Goal: Task Accomplishment & Management: Manage account settings

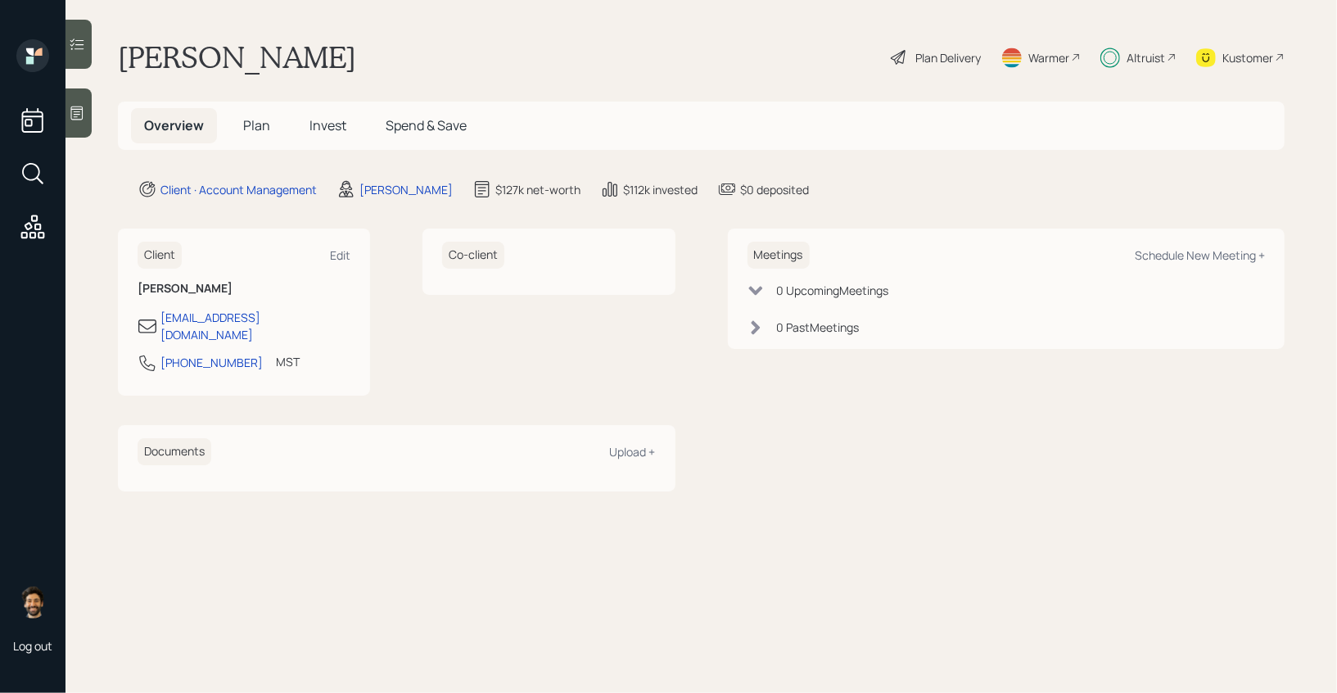
click at [323, 121] on span "Invest" at bounding box center [328, 125] width 37 height 18
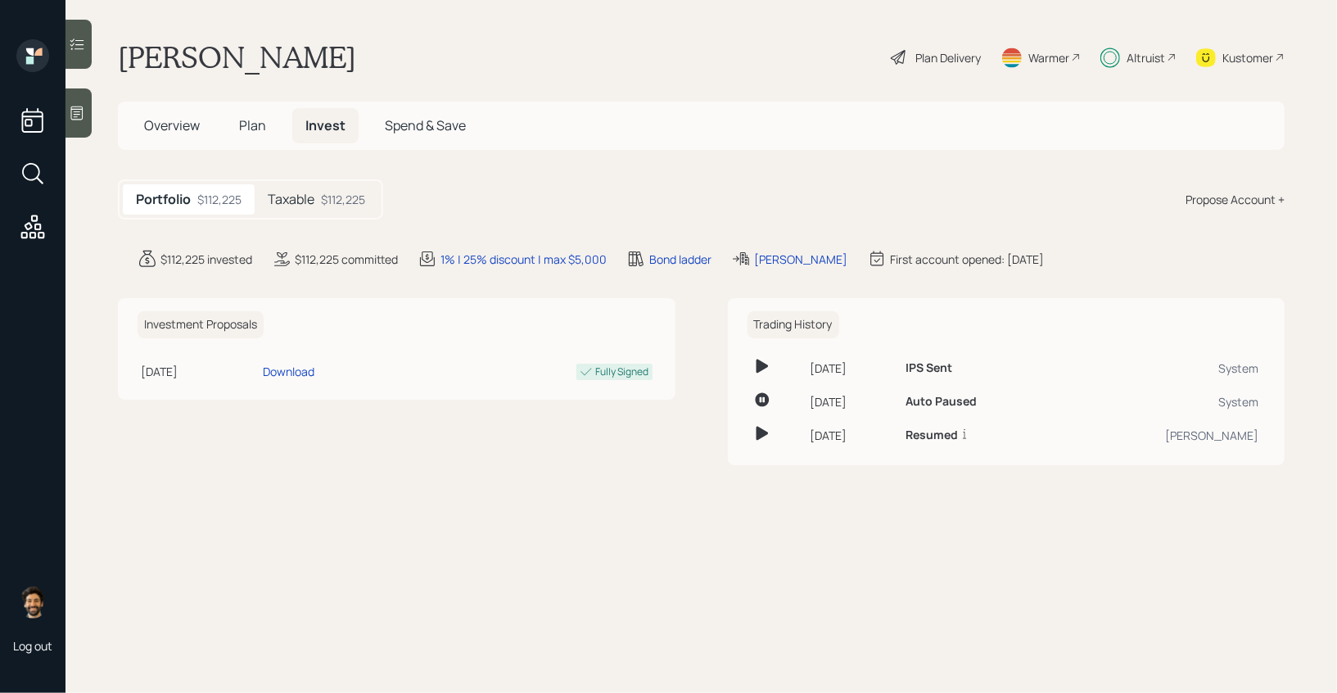
click at [329, 196] on div "$112,225" at bounding box center [343, 199] width 44 height 17
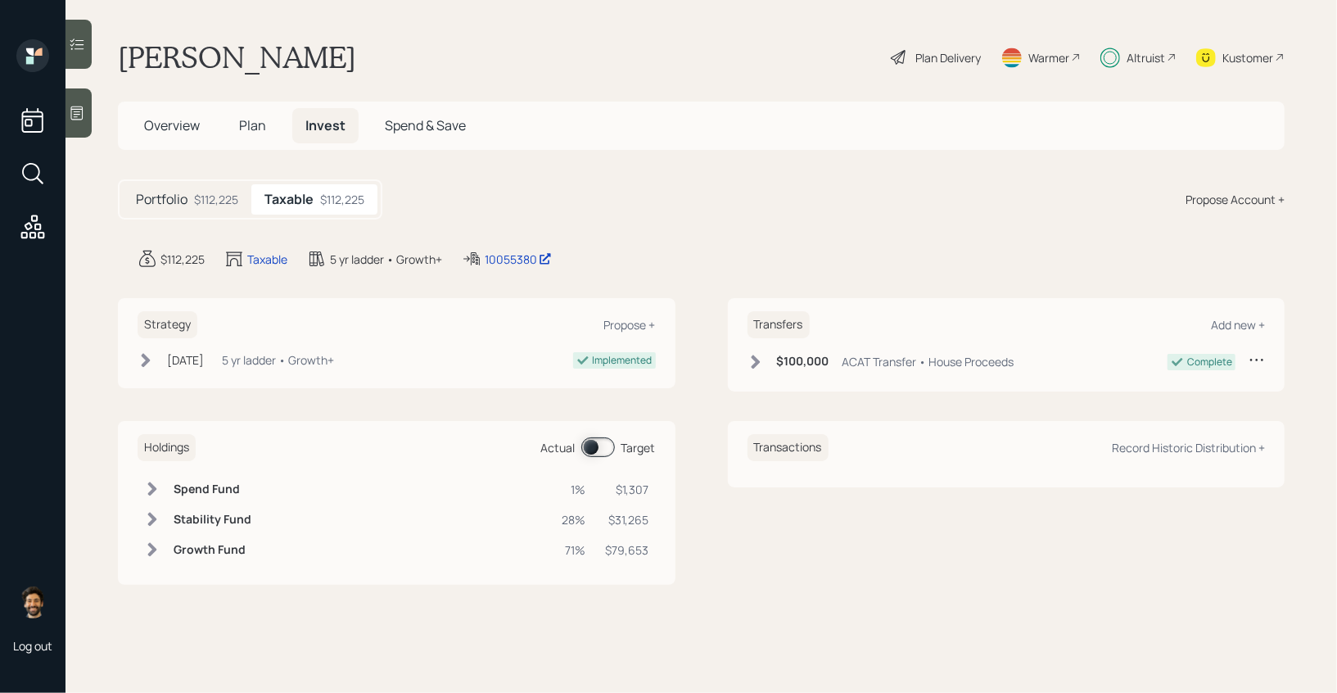
click at [603, 449] on span at bounding box center [598, 447] width 34 height 20
click at [256, 129] on span "Plan" at bounding box center [252, 125] width 27 height 18
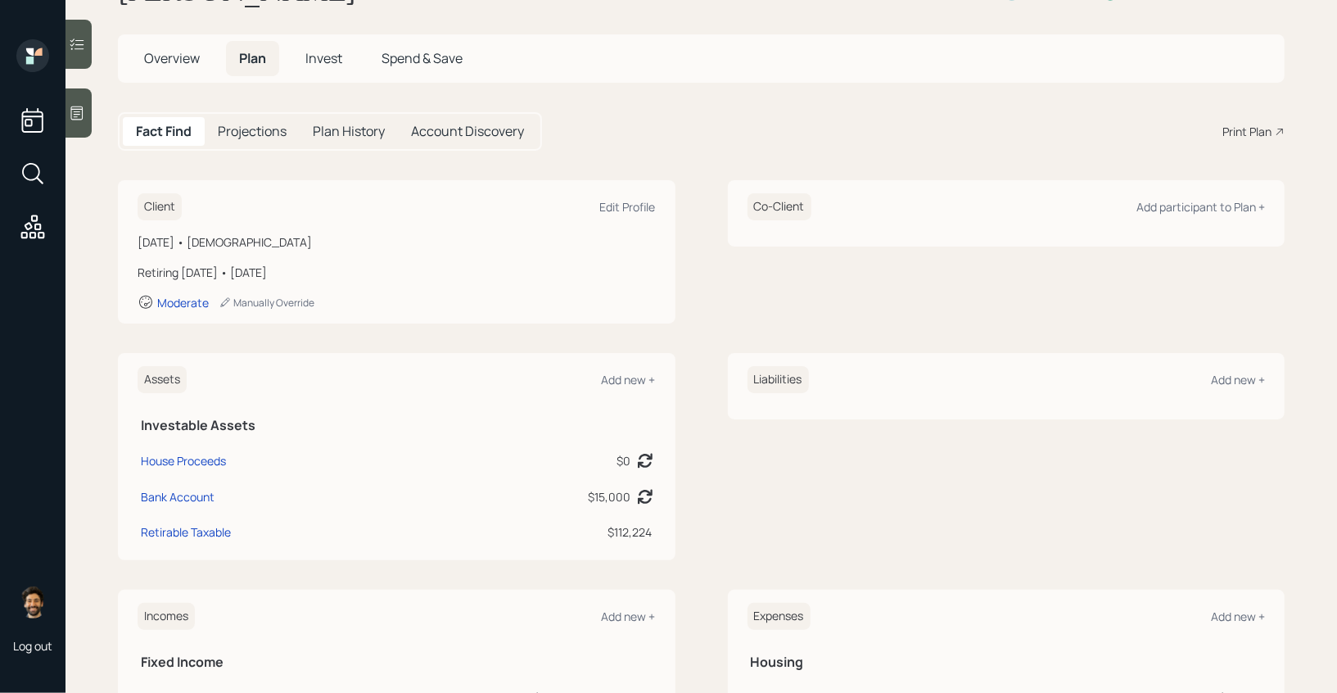
scroll to position [326, 0]
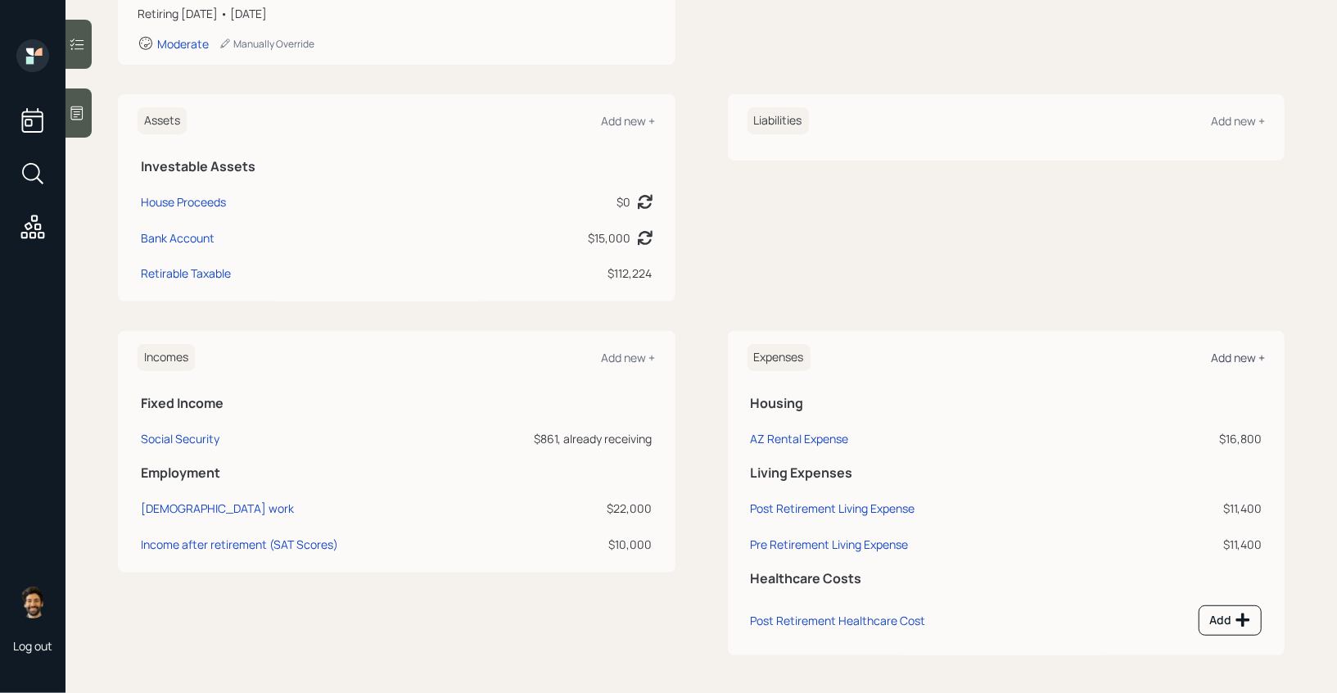
click at [1228, 355] on div "Add new +" at bounding box center [1238, 358] width 54 height 16
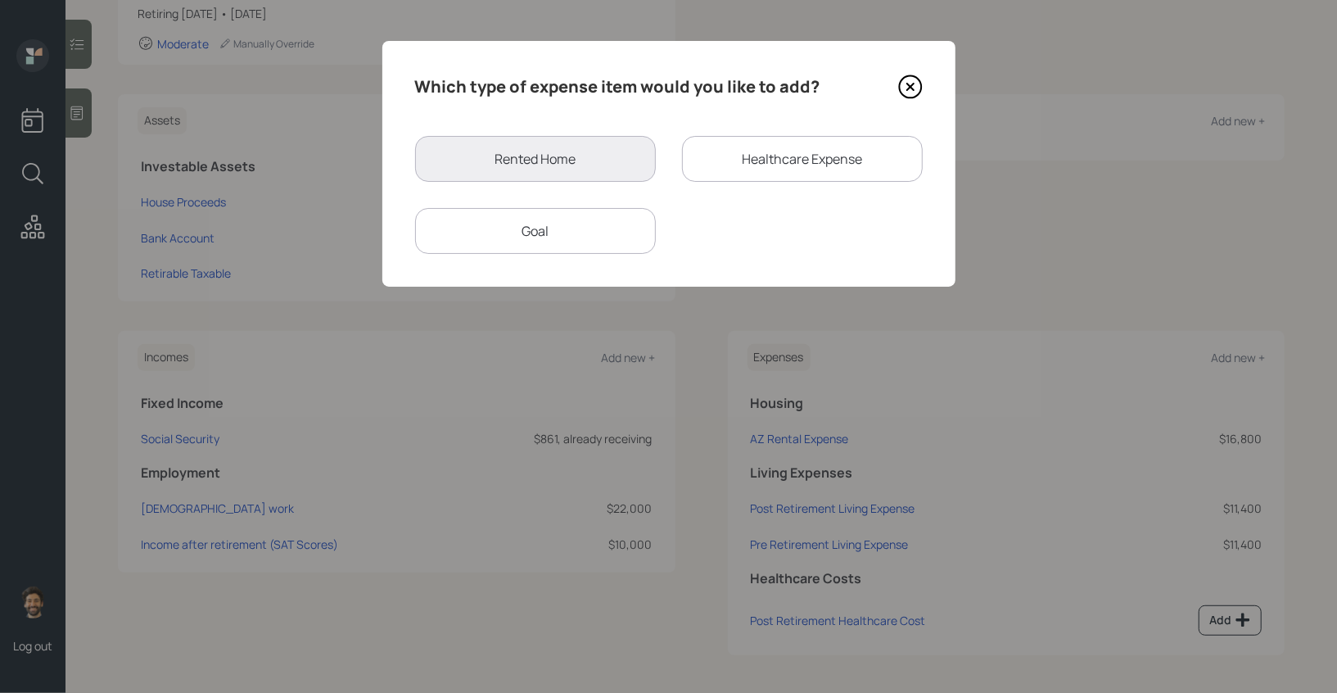
click at [574, 216] on div "Goal" at bounding box center [535, 231] width 241 height 46
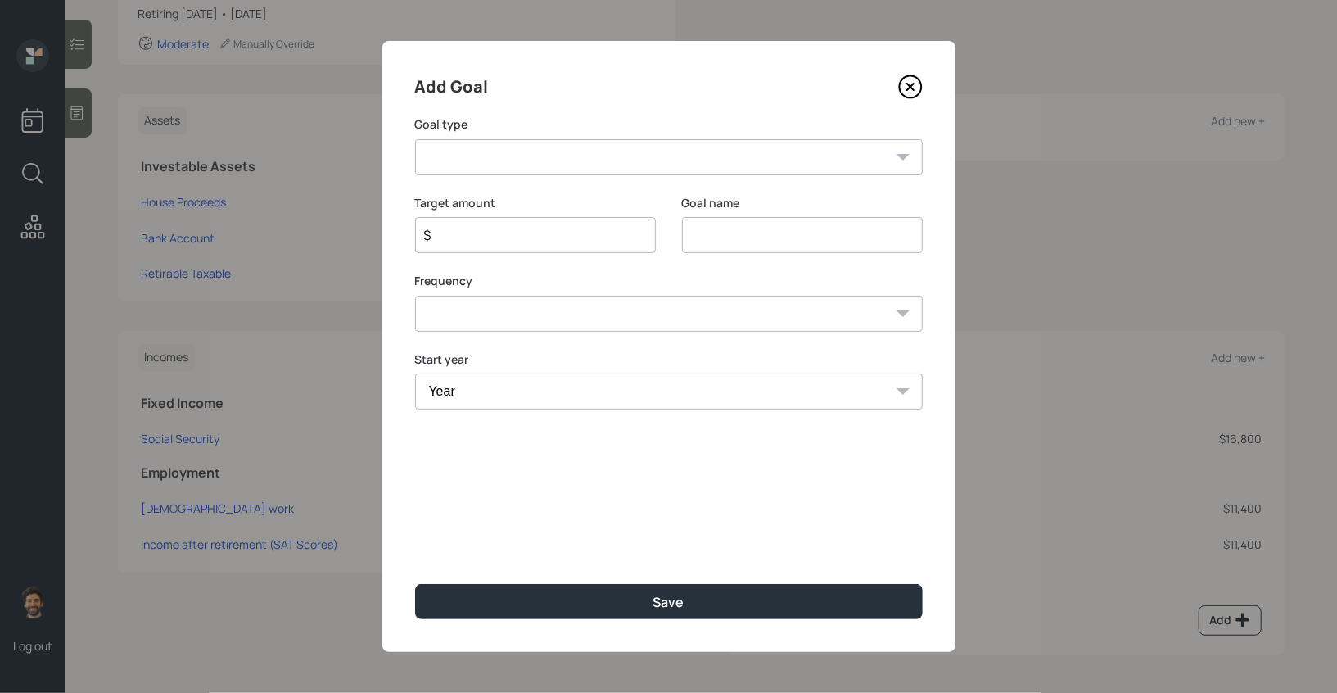
click at [527, 161] on select "Create an emergency fund Donate to charity Purchase a home Make a purchase Supp…" at bounding box center [669, 157] width 508 height 36
select select "other"
click at [415, 139] on select "Create an emergency fund Donate to charity Purchase a home Make a purchase Supp…" at bounding box center [669, 157] width 508 height 36
click at [709, 233] on input "Other" at bounding box center [802, 235] width 241 height 36
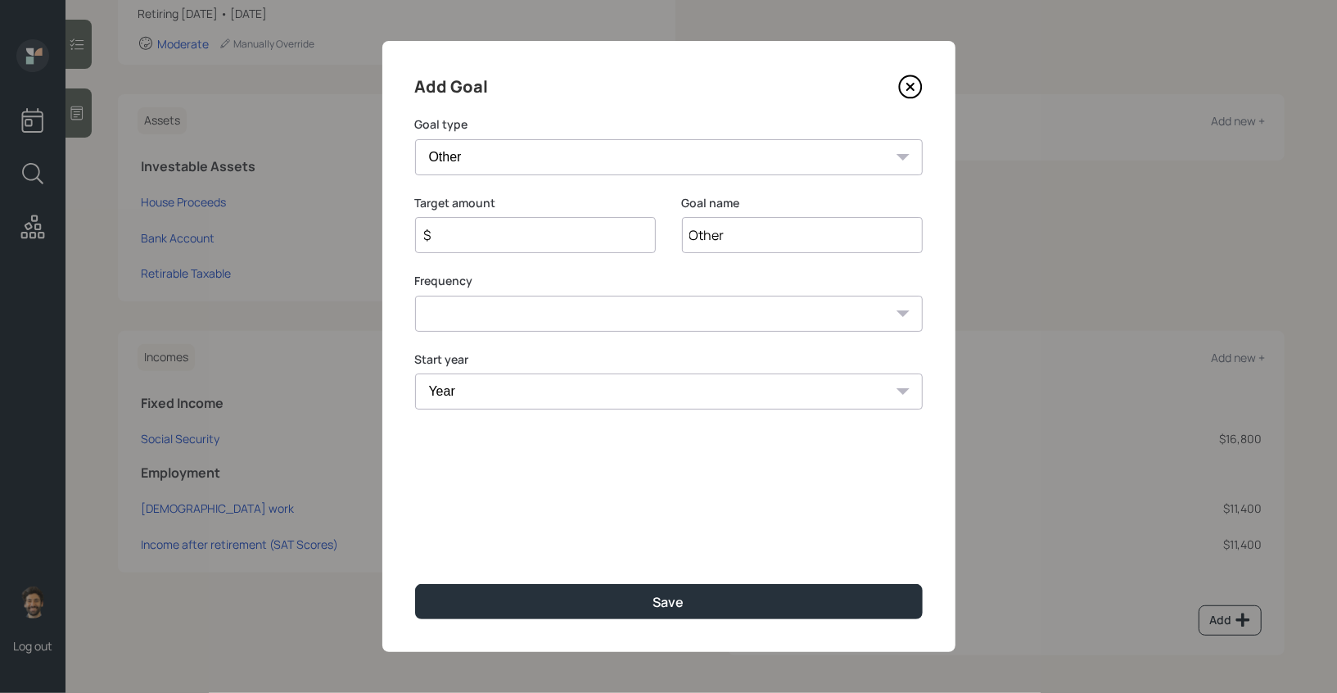
click at [709, 233] on input "Other" at bounding box center [802, 235] width 241 height 36
type input "1"
type input "Goal"
click at [504, 242] on input "$" at bounding box center [529, 235] width 213 height 20
type input "$ 10,000"
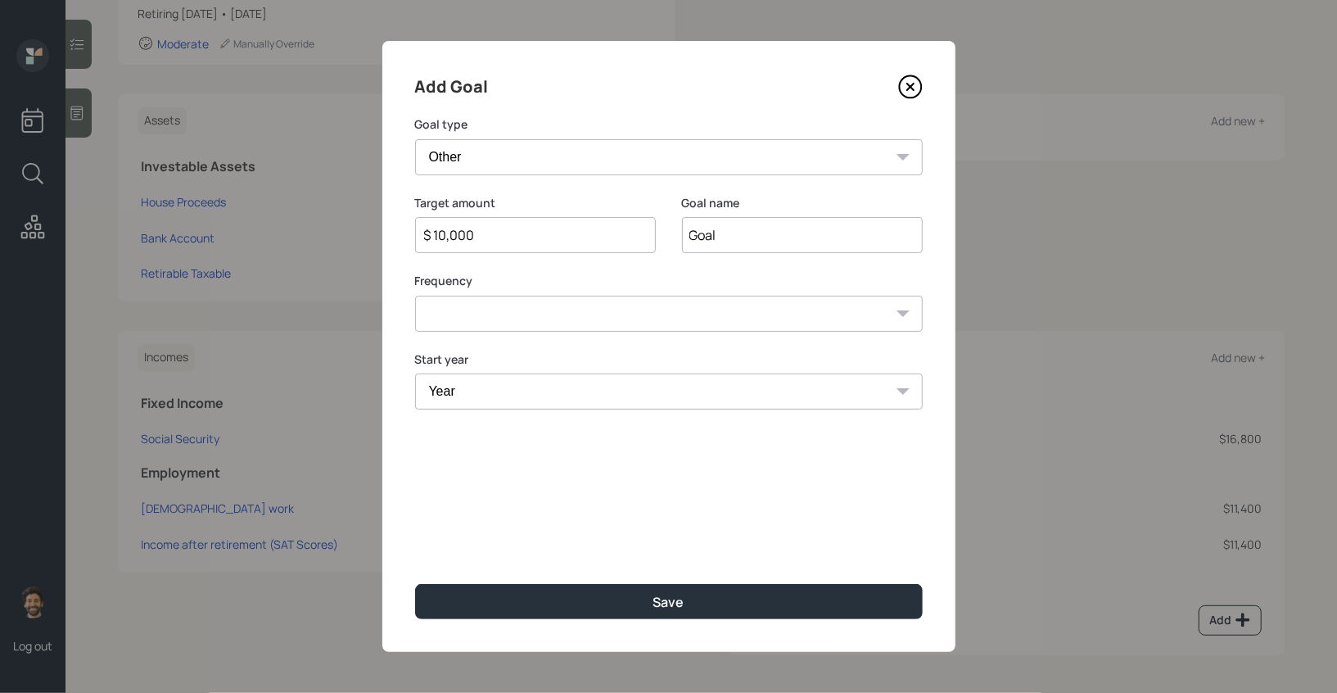
click at [478, 306] on select "One time Every 1 year Every 2 years Every 3 years Every 4 years Every 5 years E…" at bounding box center [669, 314] width 508 height 36
select select "0"
click at [415, 296] on select "One time Every 1 year Every 2 years Every 3 years Every 4 years Every 5 years E…" at bounding box center [669, 314] width 508 height 36
click at [483, 405] on select "Year 2025 2026 2027 2028 2029 2030 2031 2032 2033 2034 2035 2036 2037 2038 2039…" at bounding box center [669, 391] width 508 height 36
click at [415, 373] on select "Year 2025 2026 2027 2028 2029 2030 2031 2032 2033 2034 2035 2036 2037 2038 2039…" at bounding box center [669, 391] width 508 height 36
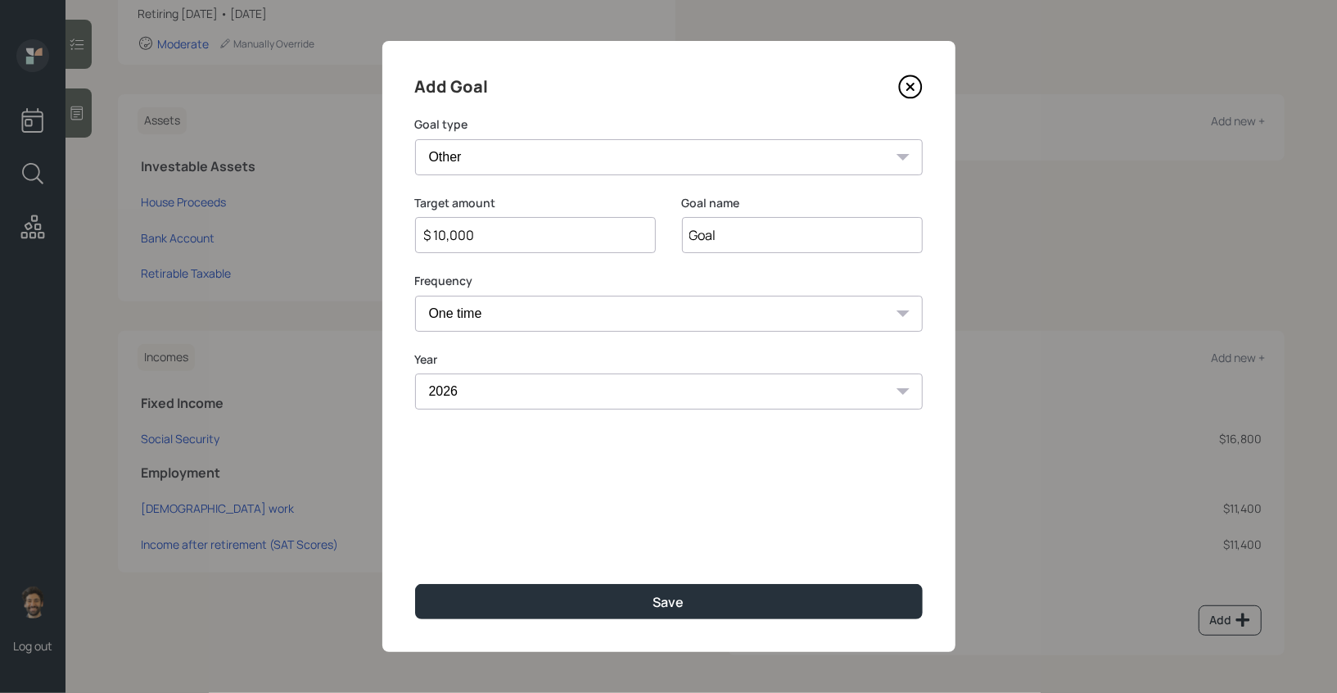
click at [482, 391] on select "2025 2026 2027 2028 2029 2030 2031 2032 2033 2034 2035 2036 2037 2038 2039 2040…" at bounding box center [669, 391] width 508 height 36
select select "2025"
click at [415, 373] on select "2025 2026 2027 2028 2029 2030 2031 2032 2033 2034 2035 2036 2037 2038 2039 2040…" at bounding box center [669, 391] width 508 height 36
click at [475, 622] on div "Add Goal Goal type Create an emergency fund Donate to charity Purchase a home M…" at bounding box center [668, 346] width 573 height 611
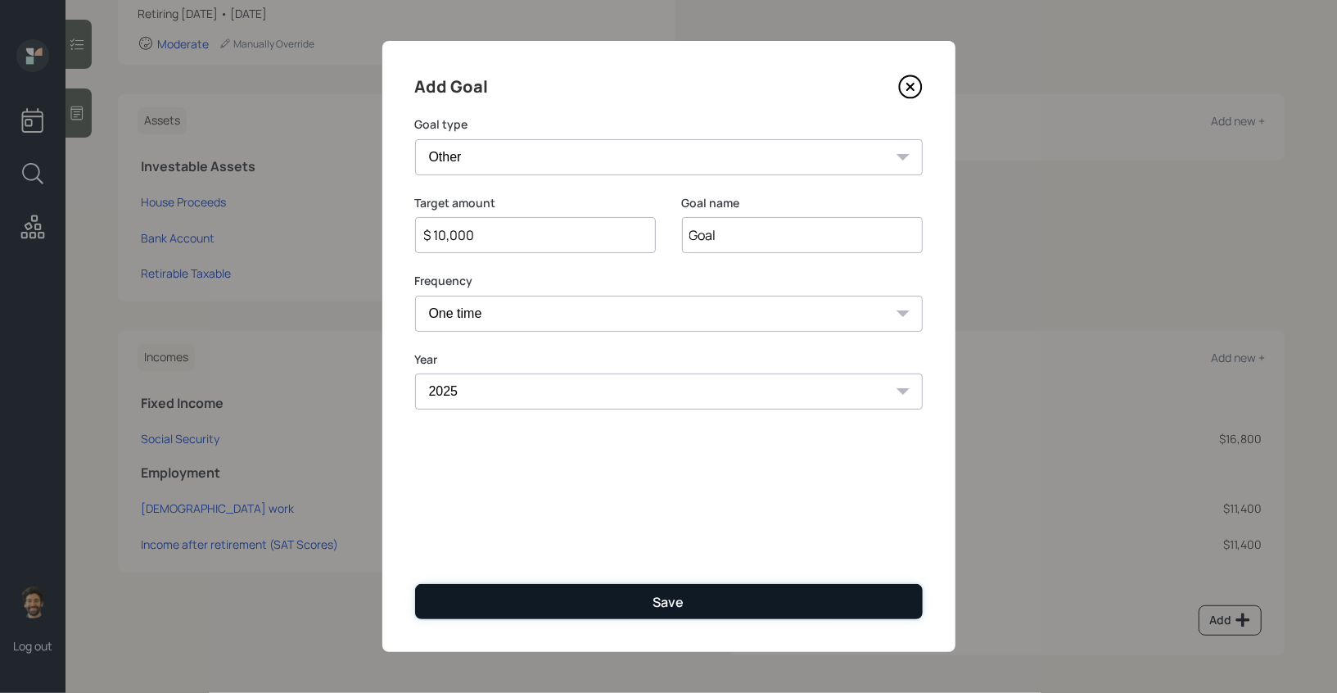
click at [454, 602] on button "Save" at bounding box center [669, 601] width 508 height 35
type input "$"
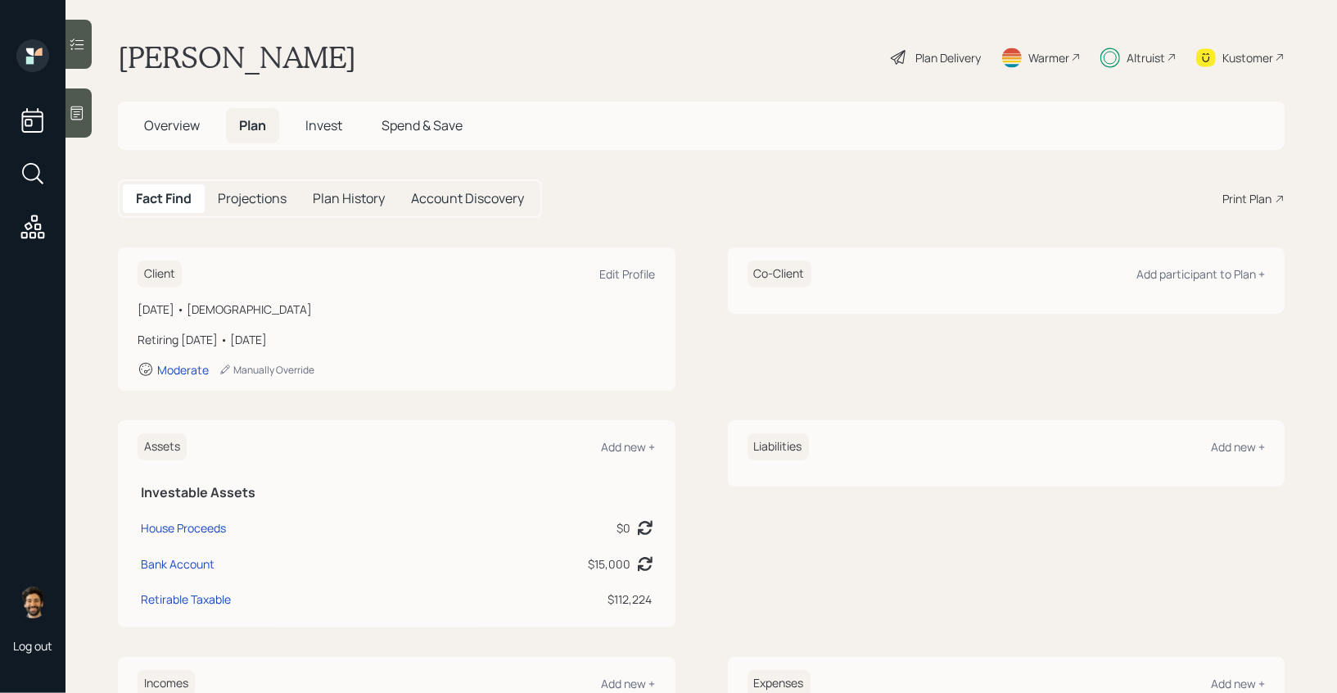
click at [341, 128] on span "Invest" at bounding box center [323, 125] width 37 height 18
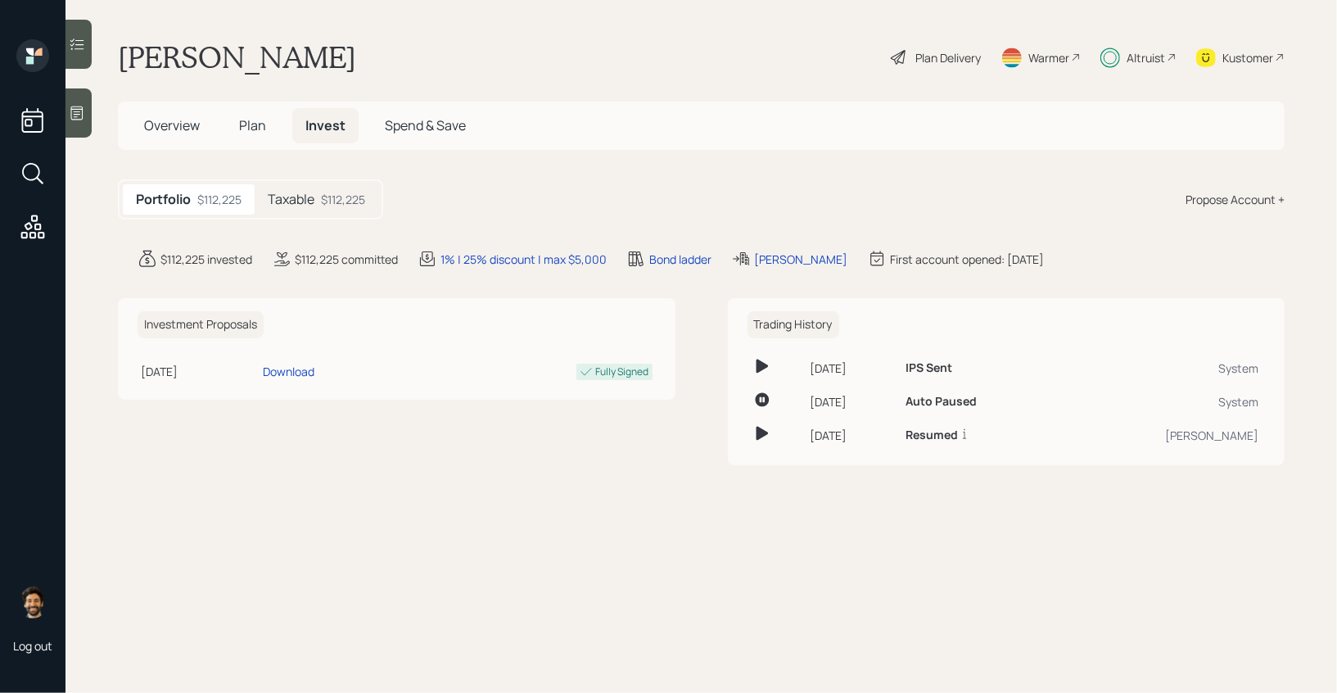
click at [321, 196] on div "Taxable $112,225" at bounding box center [317, 199] width 124 height 30
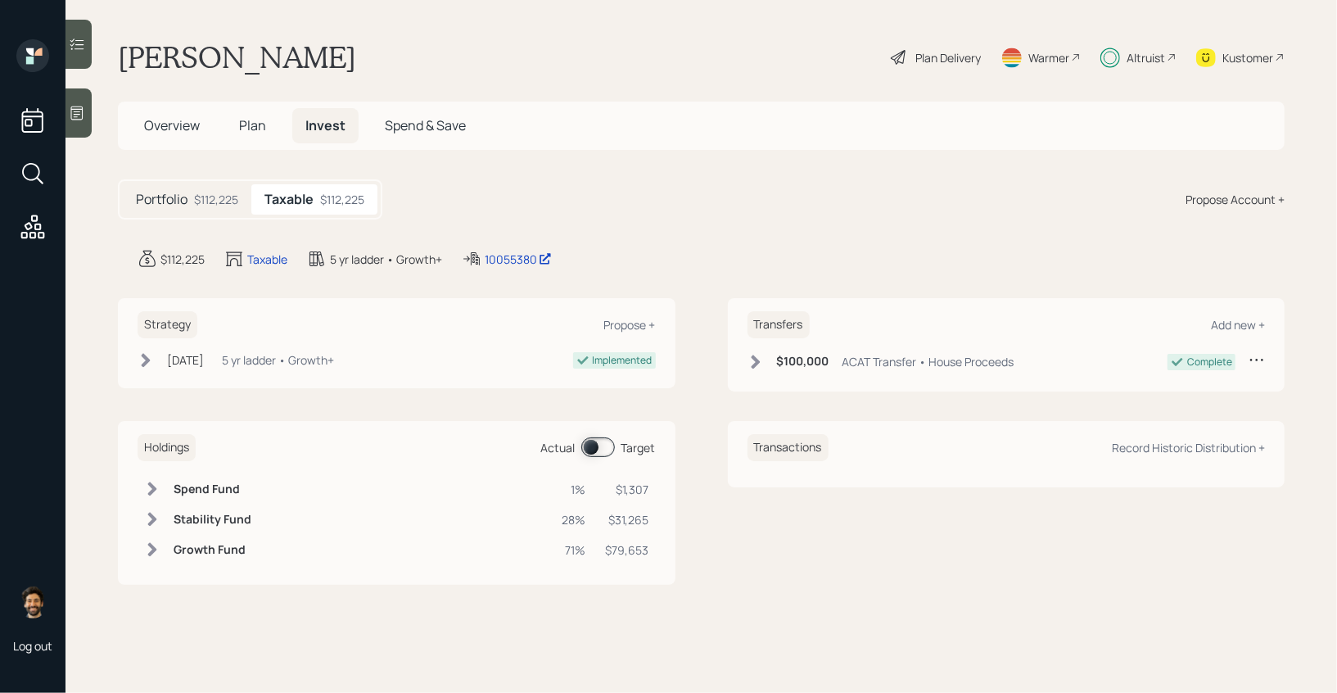
click at [595, 442] on span at bounding box center [598, 447] width 34 height 20
click at [600, 452] on span at bounding box center [598, 447] width 34 height 20
click at [77, 111] on icon at bounding box center [77, 113] width 12 height 14
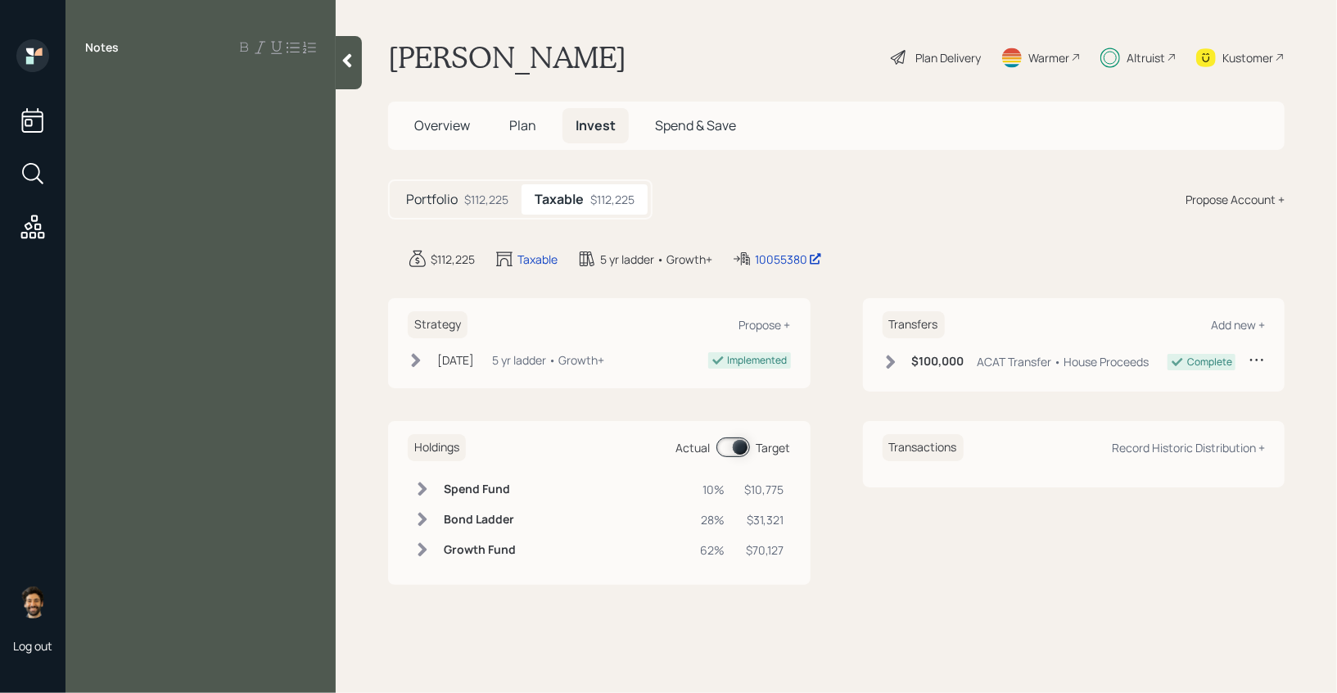
click at [346, 75] on div at bounding box center [349, 62] width 26 height 53
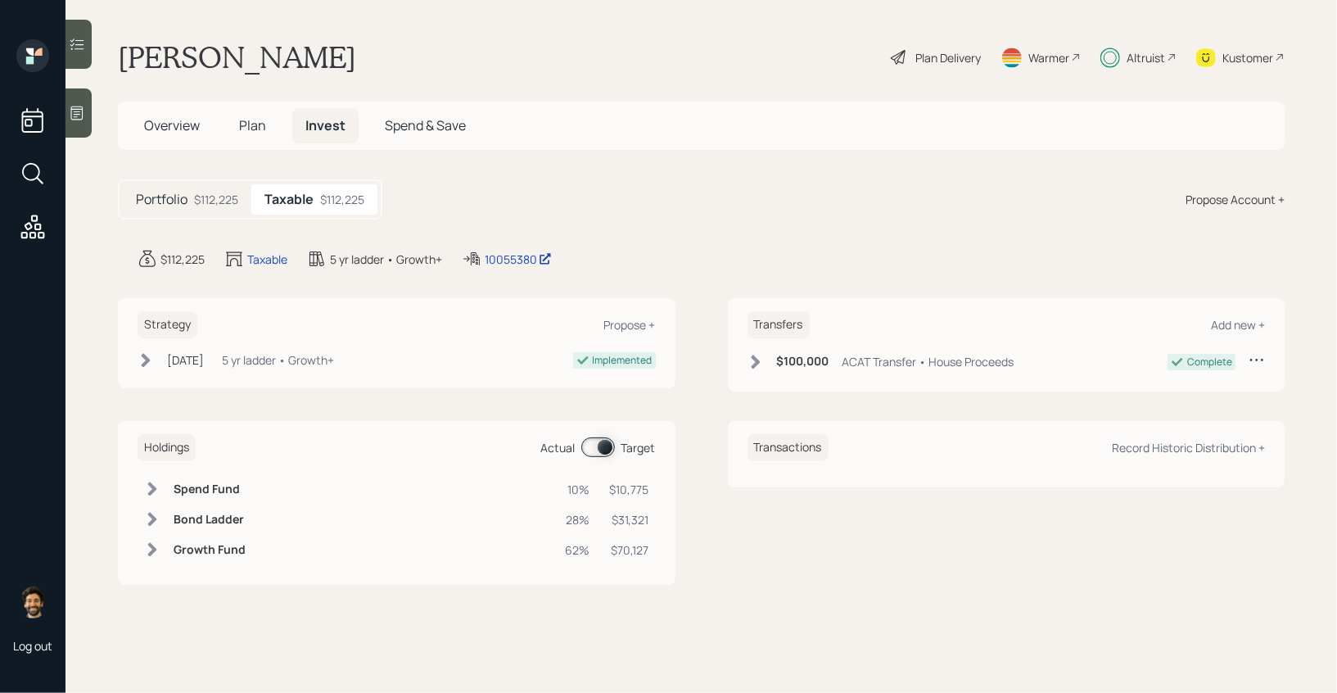
click at [80, 53] on div at bounding box center [79, 44] width 26 height 49
click at [69, 27] on div at bounding box center [79, 44] width 26 height 49
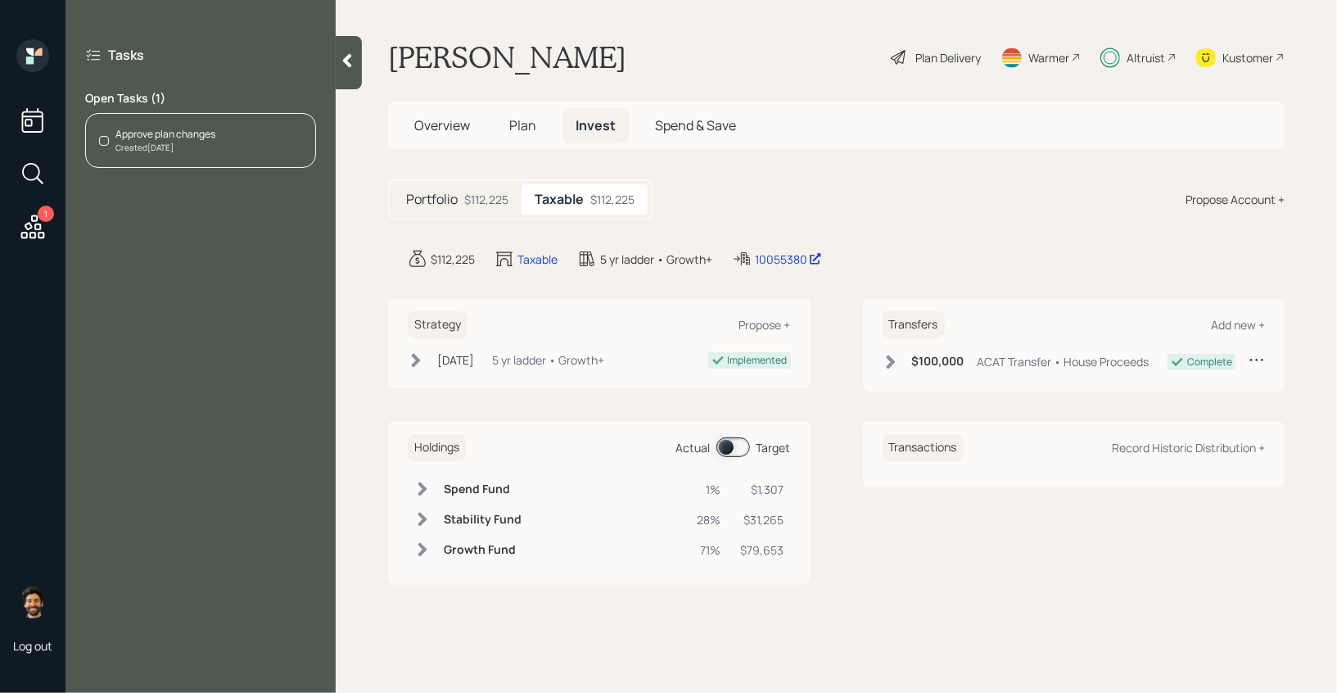
click at [193, 127] on div "Approve plan changes" at bounding box center [165, 134] width 100 height 15
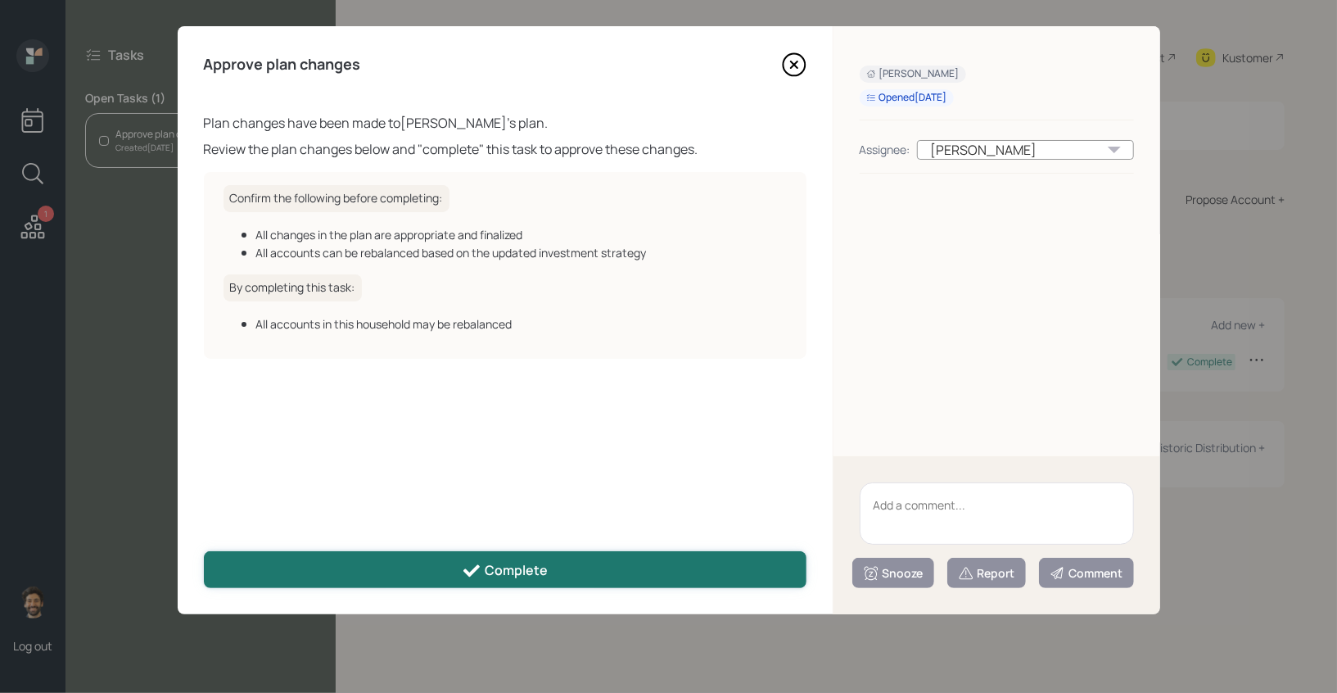
click at [583, 580] on button "Complete" at bounding box center [505, 569] width 603 height 37
